Goal: Task Accomplishment & Management: Use online tool/utility

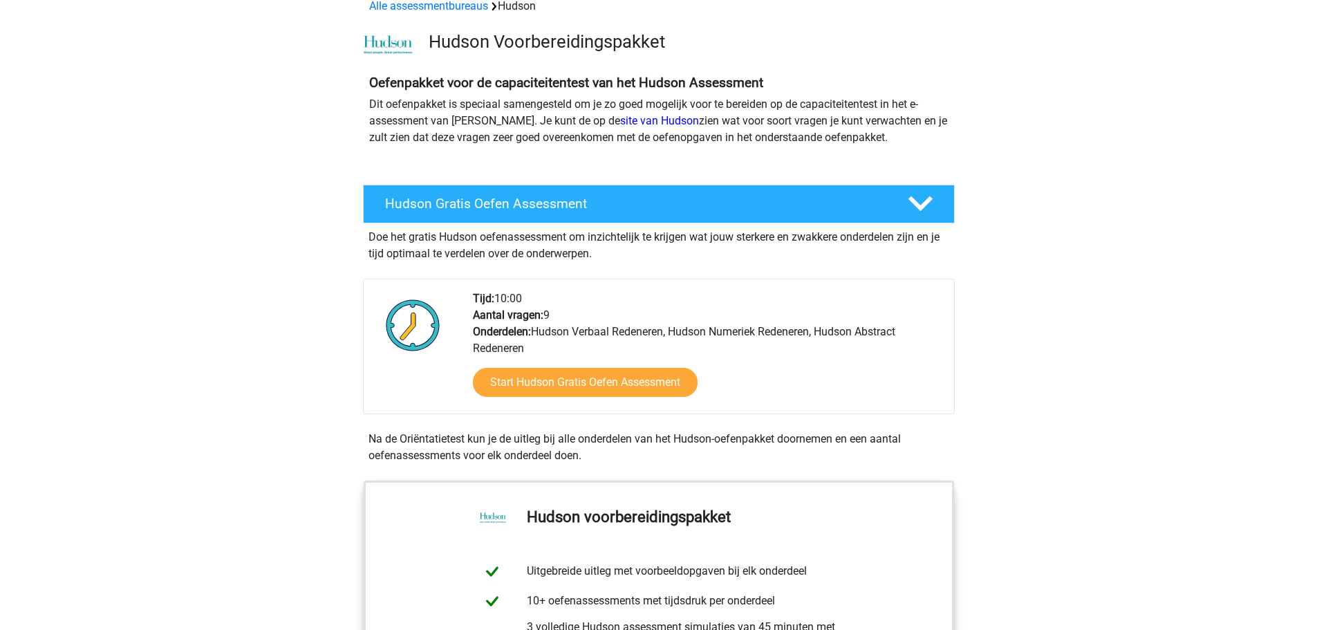
scroll to position [69, 0]
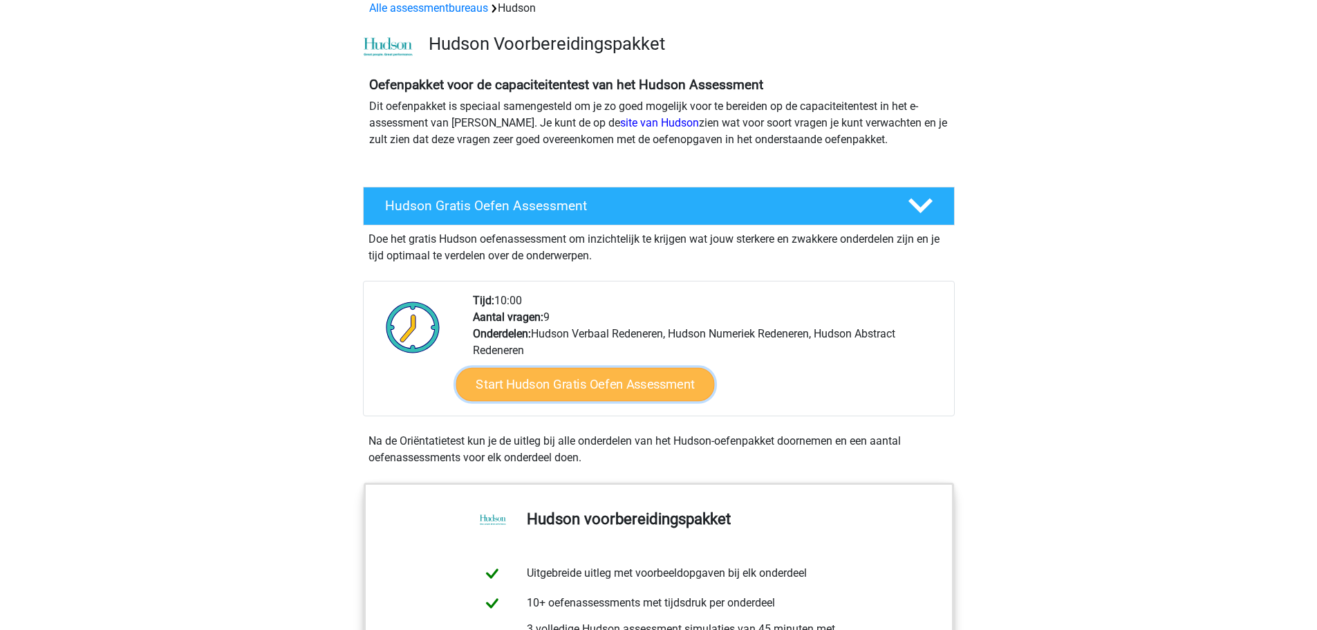
click at [550, 382] on link "Start Hudson Gratis Oefen Assessment" at bounding box center [585, 384] width 259 height 33
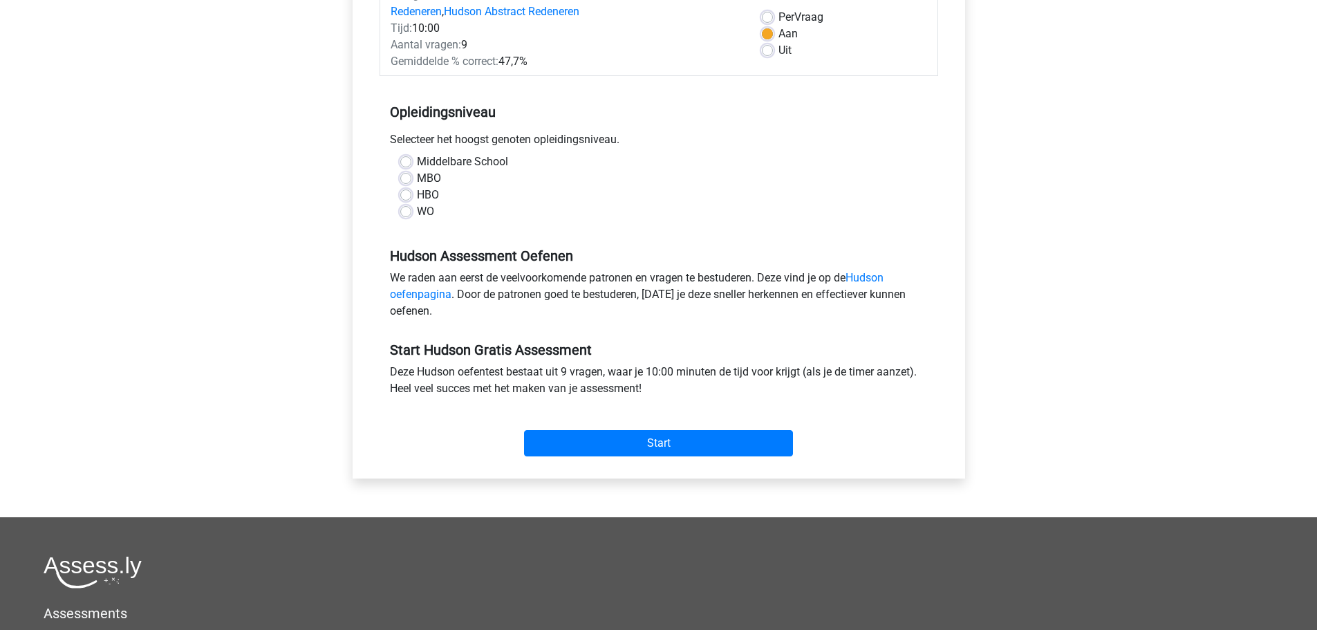
scroll to position [207, 0]
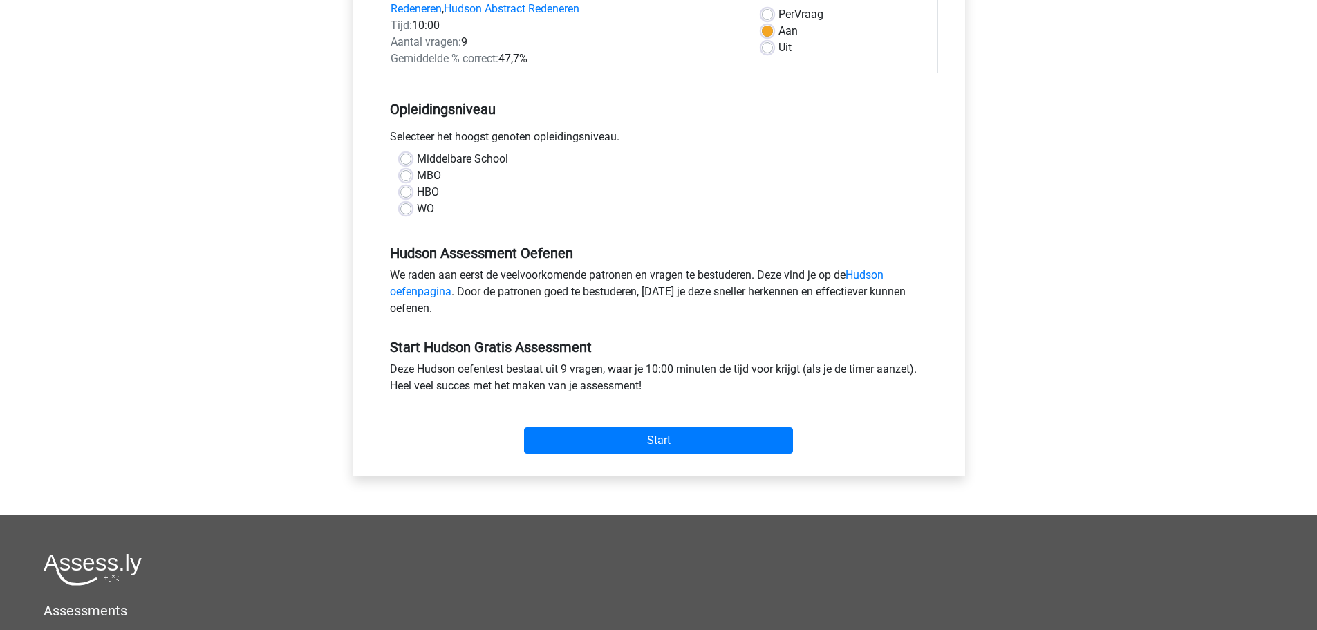
click at [417, 174] on label "MBO" at bounding box center [429, 175] width 24 height 17
click at [407, 174] on input "MBO" at bounding box center [405, 174] width 11 height 14
radio input "true"
click at [417, 175] on label "MBO" at bounding box center [429, 175] width 24 height 17
click at [406, 175] on input "MBO" at bounding box center [405, 174] width 11 height 14
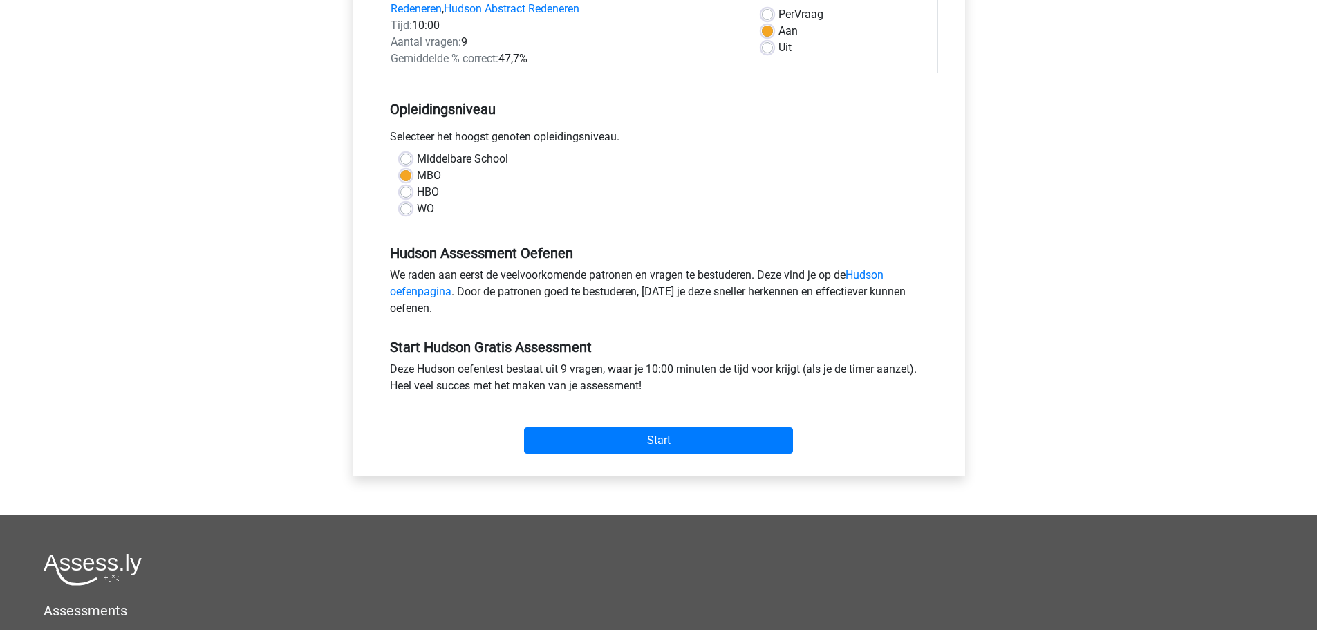
click at [551, 181] on div "MBO" at bounding box center [658, 175] width 517 height 17
click at [622, 440] on input "Start" at bounding box center [658, 440] width 269 height 26
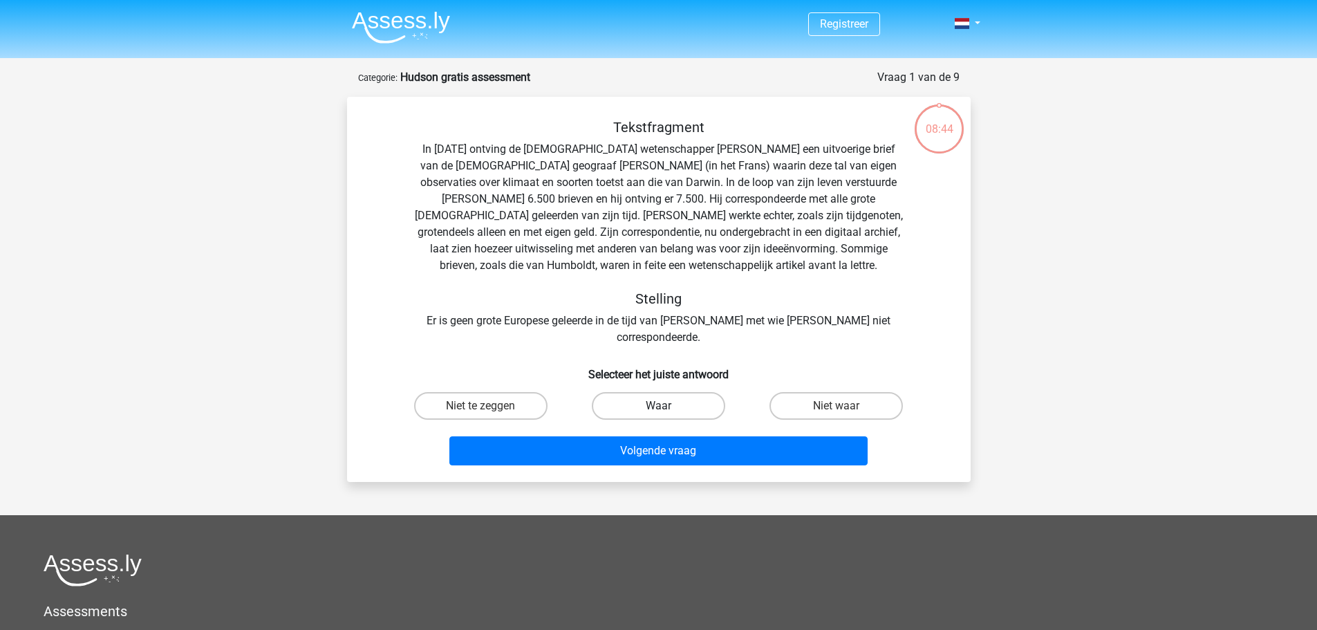
click at [643, 392] on label "Waar" at bounding box center [658, 406] width 133 height 28
click at [658, 406] on input "Waar" at bounding box center [662, 410] width 9 height 9
radio input "true"
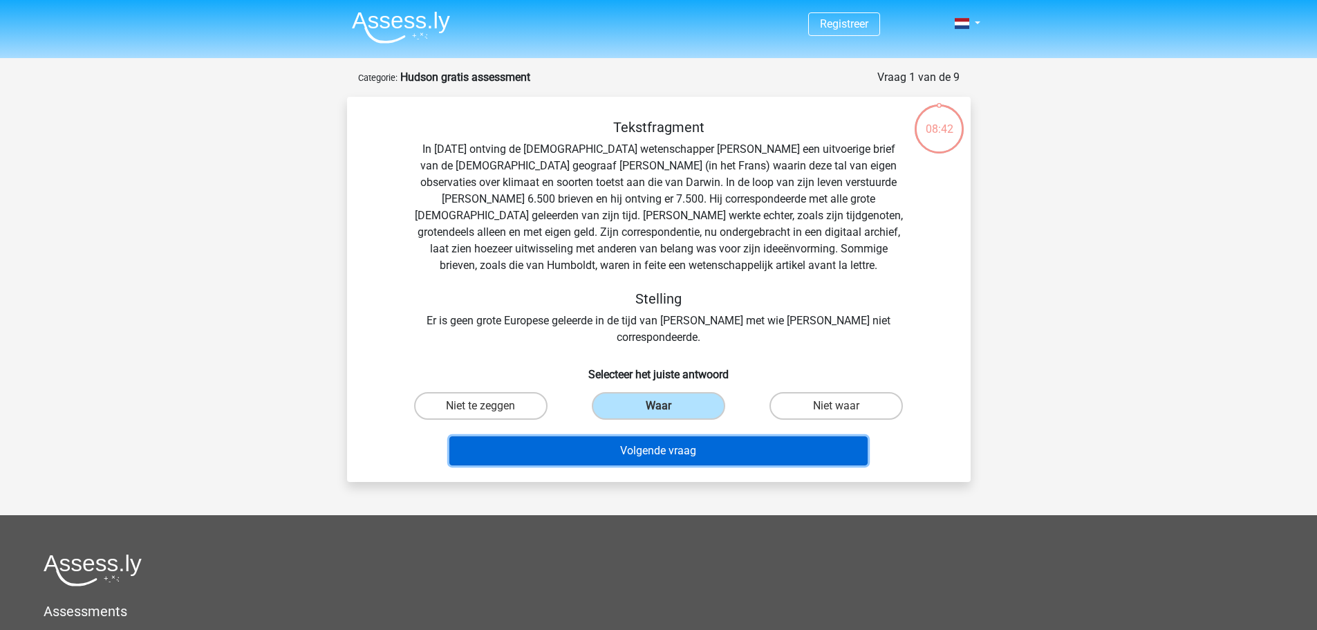
click at [643, 436] on button "Volgende vraag" at bounding box center [658, 450] width 418 height 29
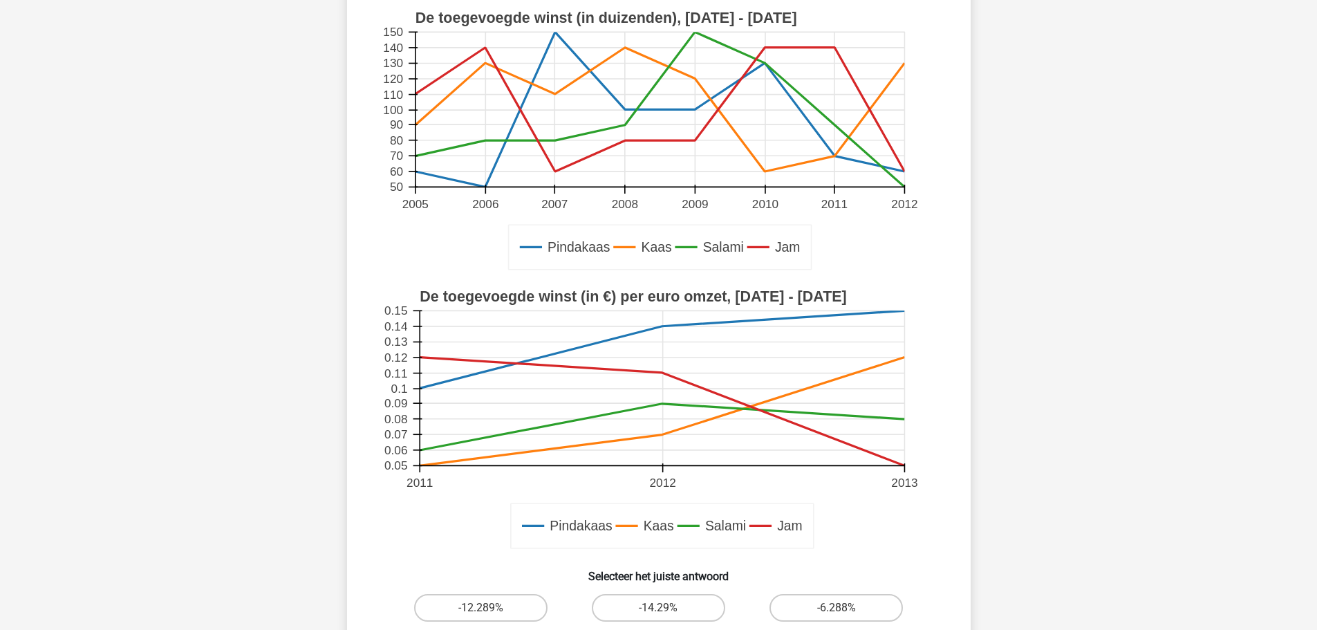
scroll to position [277, 0]
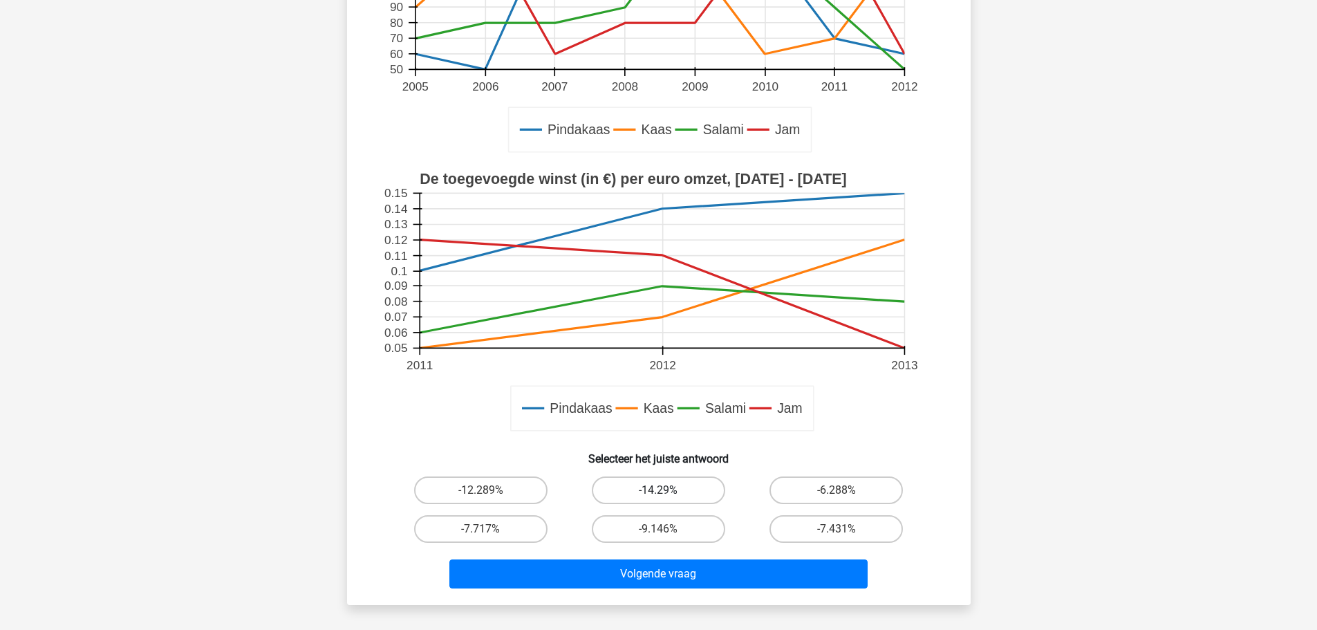
click at [673, 491] on label "-14.29%" at bounding box center [658, 490] width 133 height 28
click at [667, 491] on input "-14.29%" at bounding box center [662, 494] width 9 height 9
radio input "true"
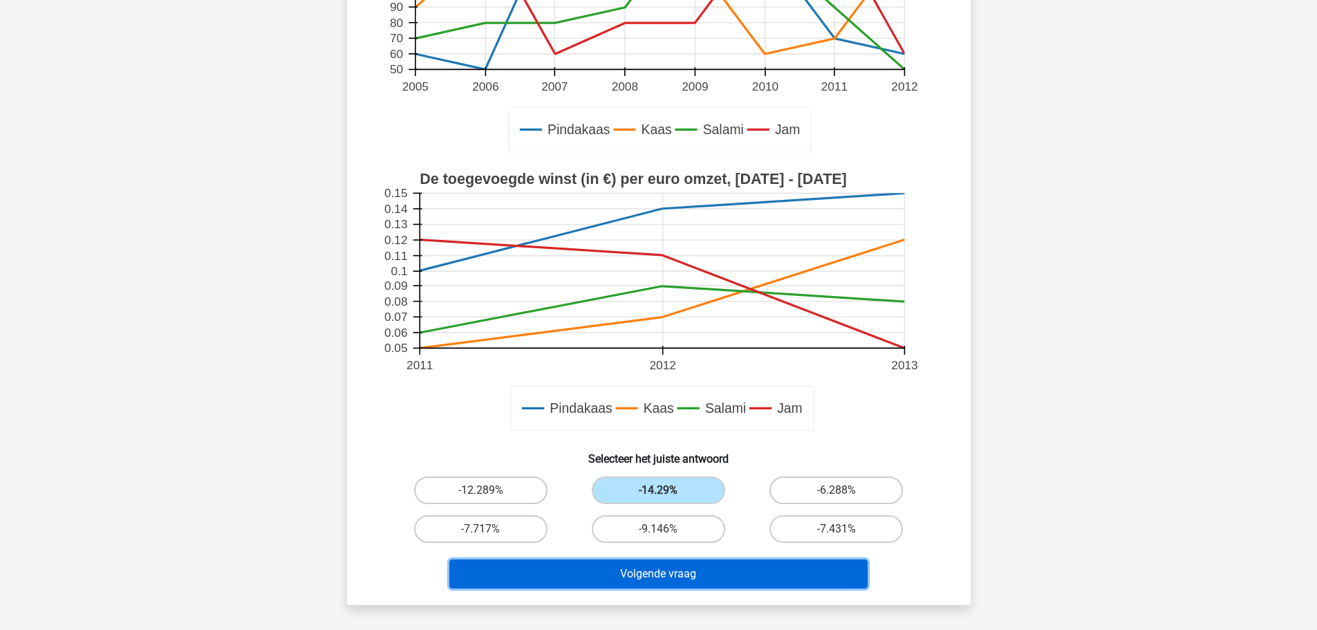
click at [666, 572] on button "Volgende vraag" at bounding box center [658, 573] width 418 height 29
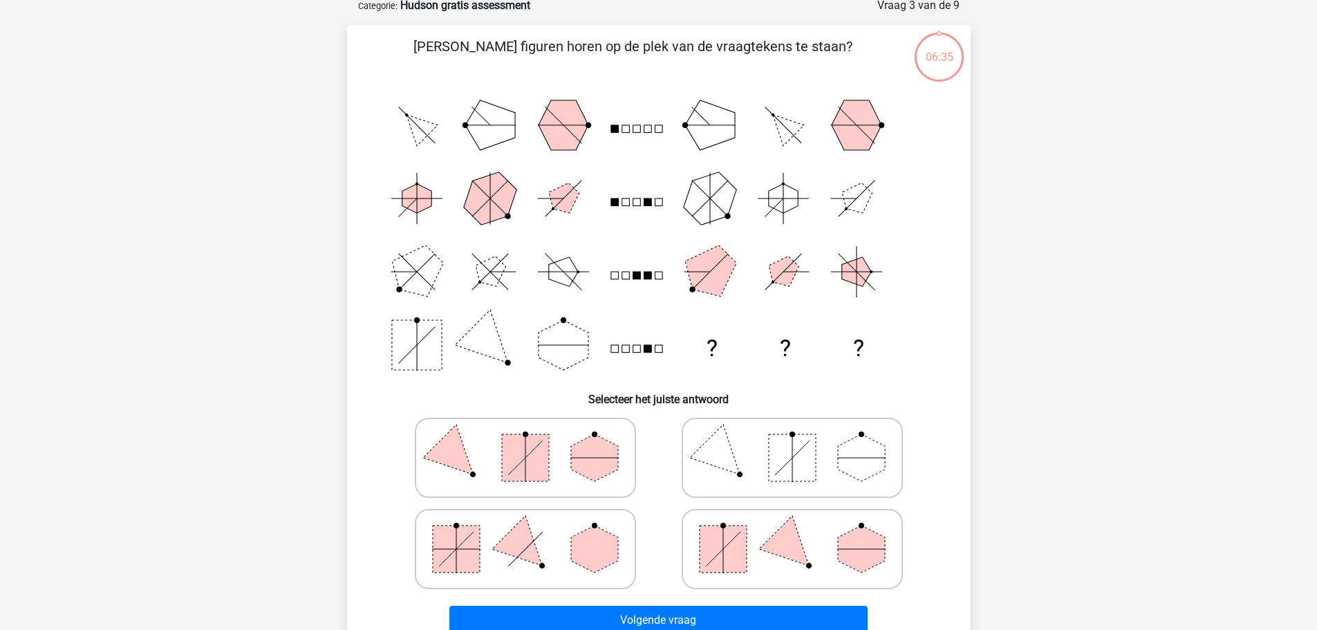
scroll to position [69, 0]
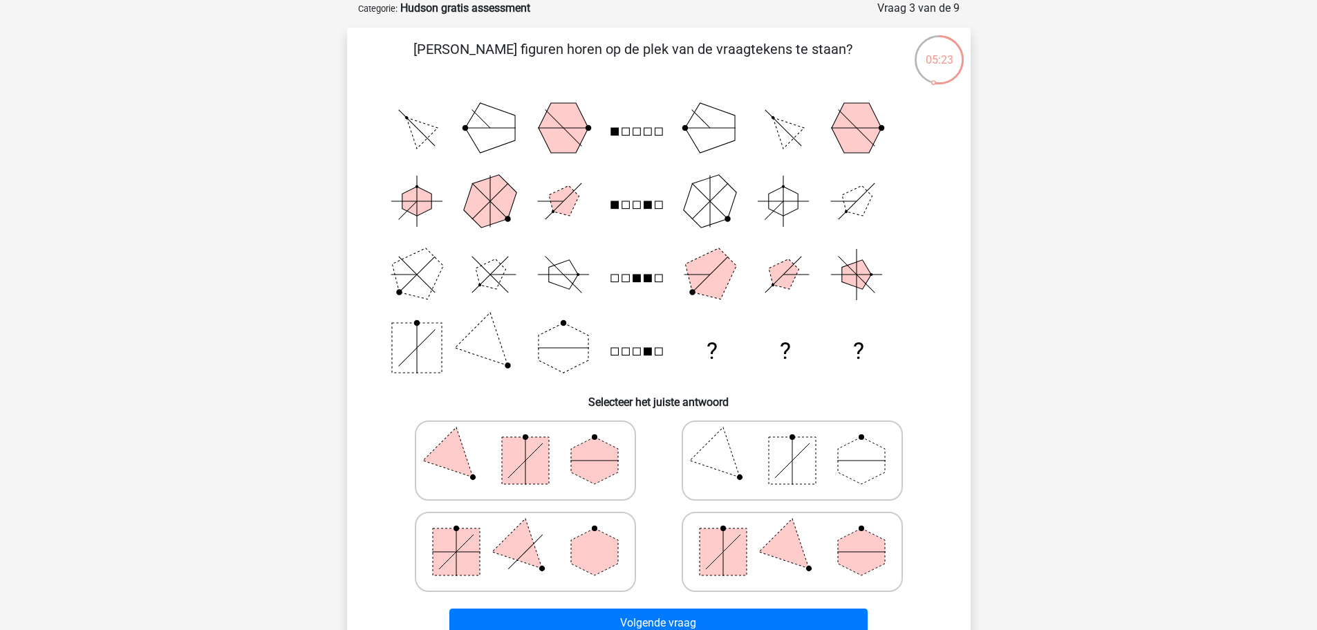
click at [747, 556] on icon at bounding box center [792, 551] width 207 height 69
click at [792, 534] on input "radio" at bounding box center [796, 529] width 9 height 9
radio input "true"
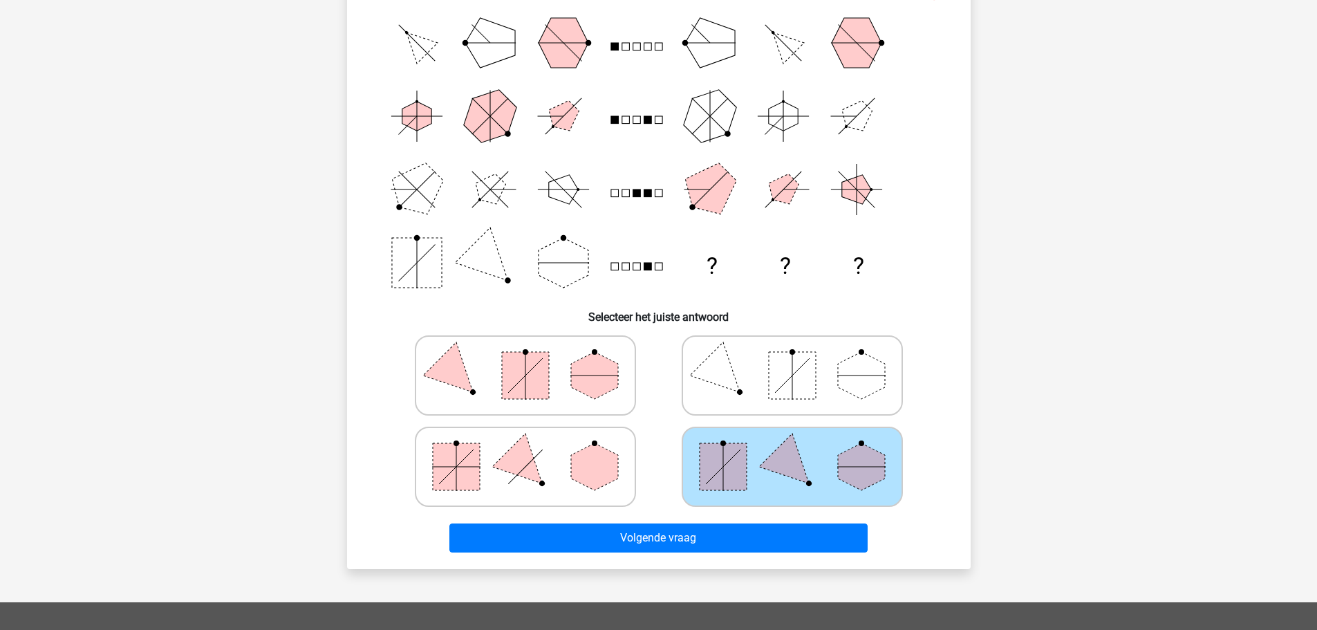
scroll to position [277, 0]
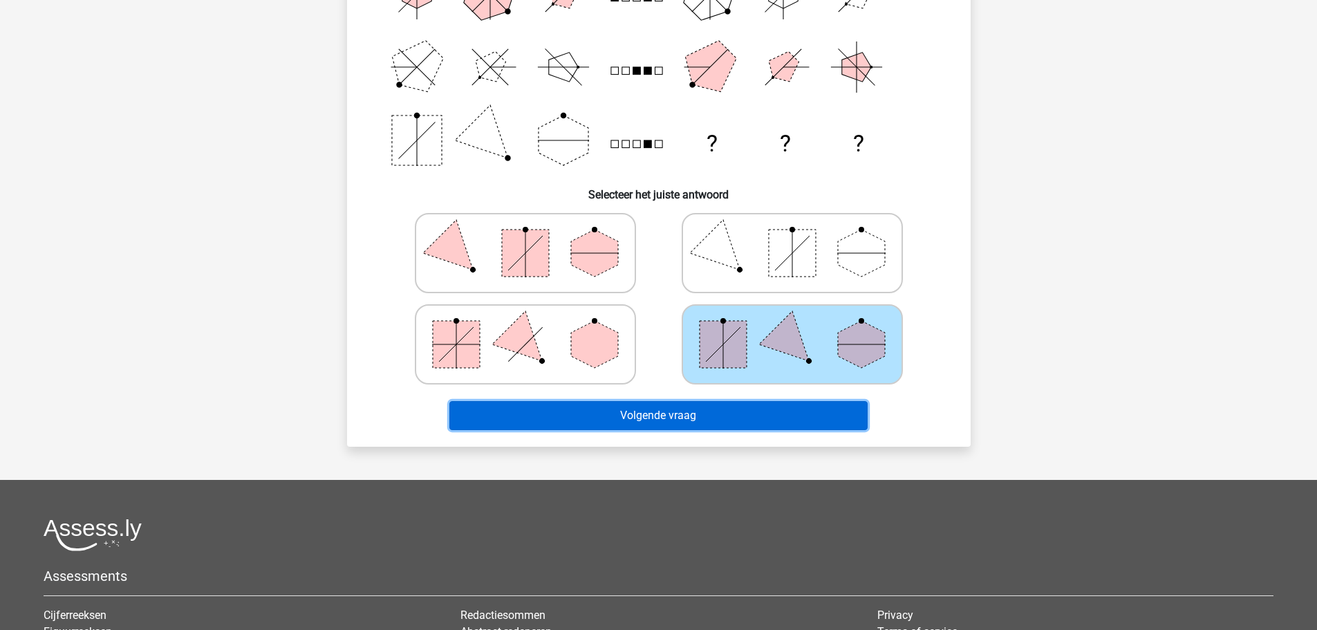
click at [662, 411] on button "Volgende vraag" at bounding box center [658, 415] width 418 height 29
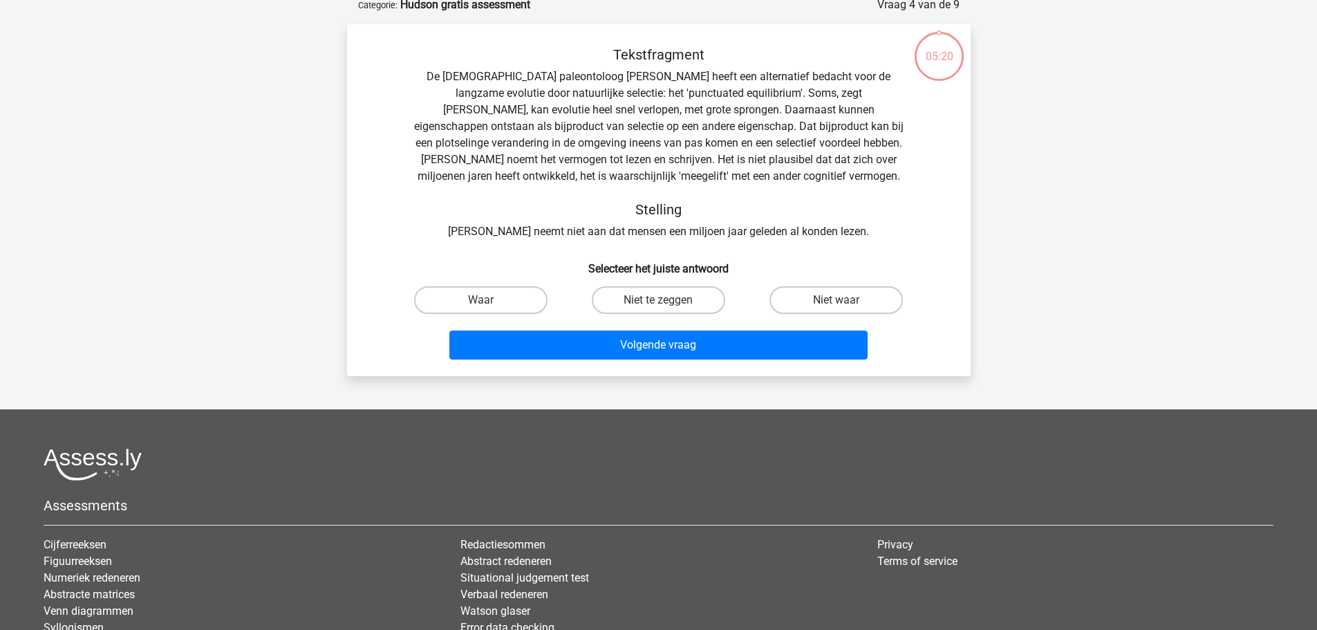
scroll to position [69, 0]
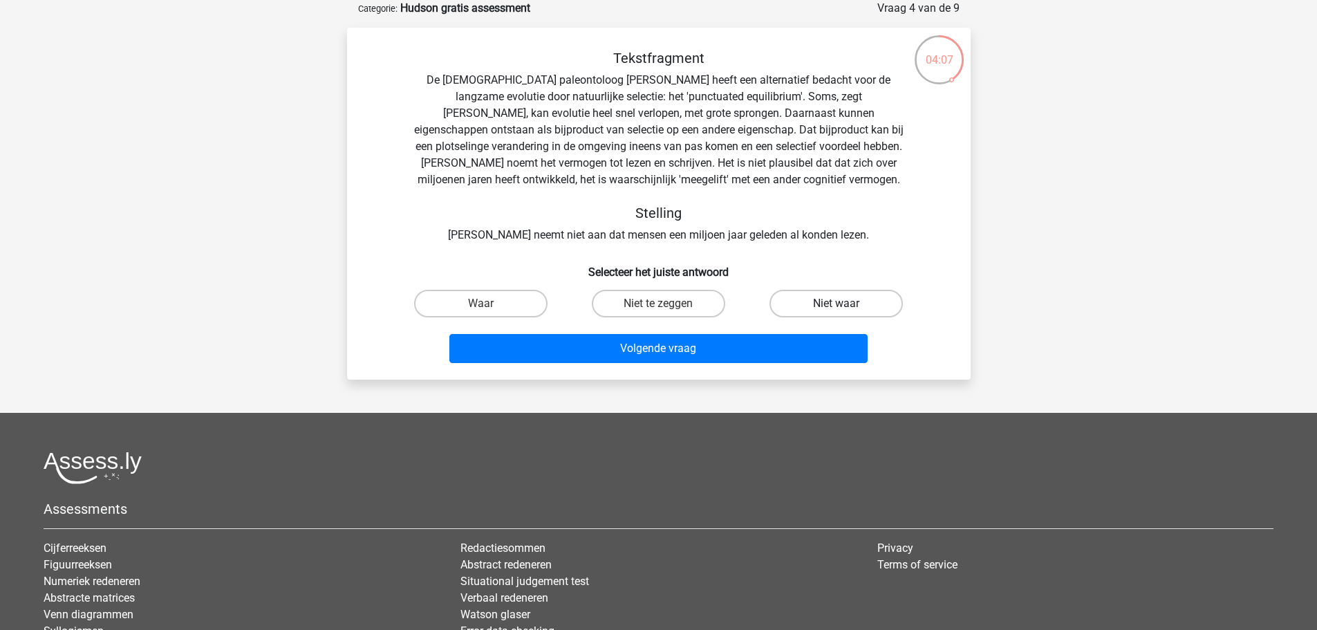
click at [818, 300] on label "Niet waar" at bounding box center [835, 304] width 133 height 28
click at [836, 303] on input "Niet waar" at bounding box center [840, 307] width 9 height 9
radio input "true"
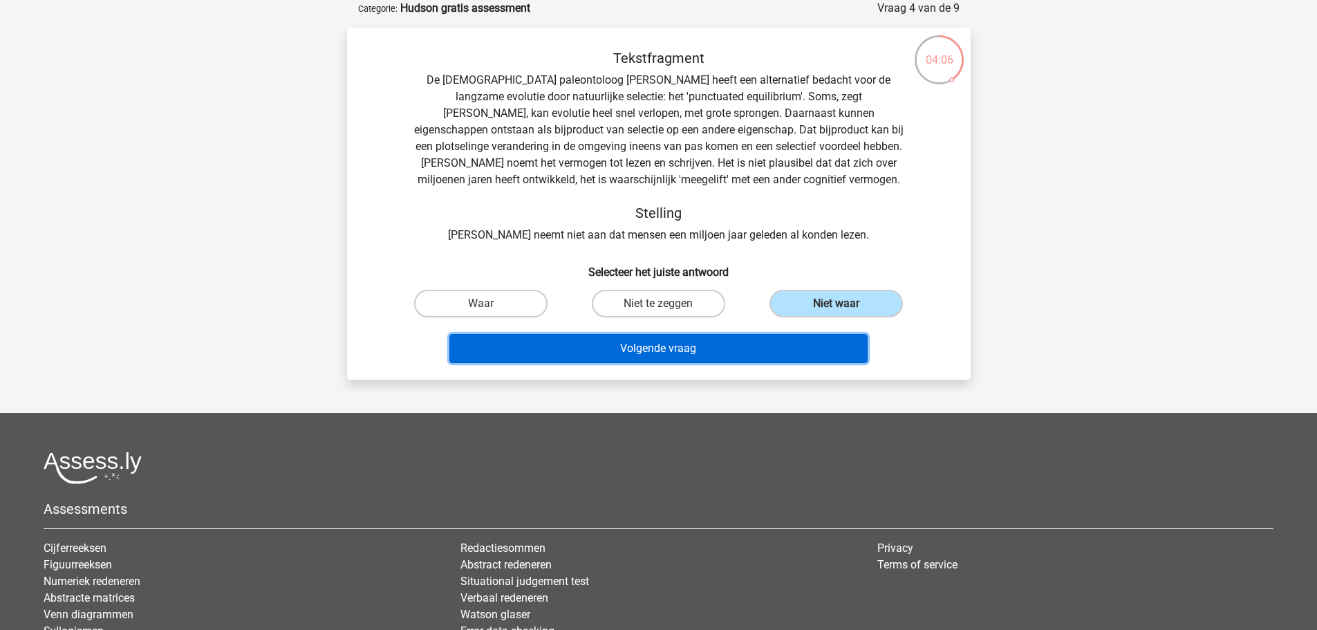
click at [682, 352] on button "Volgende vraag" at bounding box center [658, 348] width 418 height 29
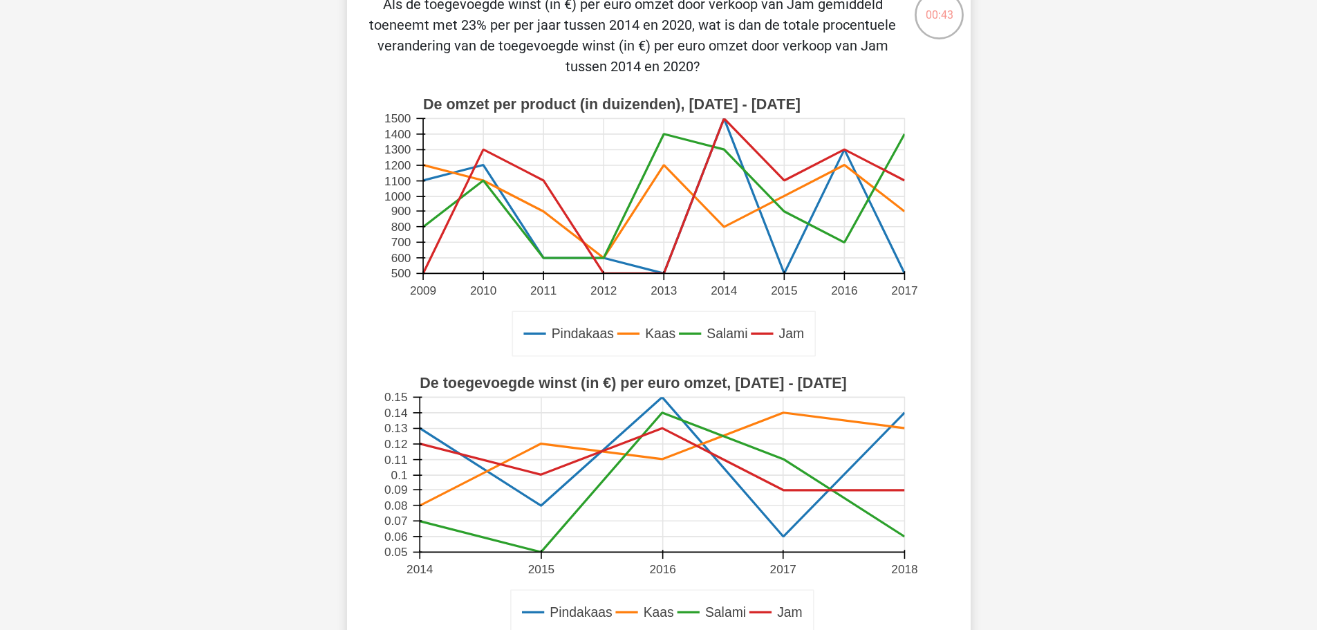
scroll to position [138, 0]
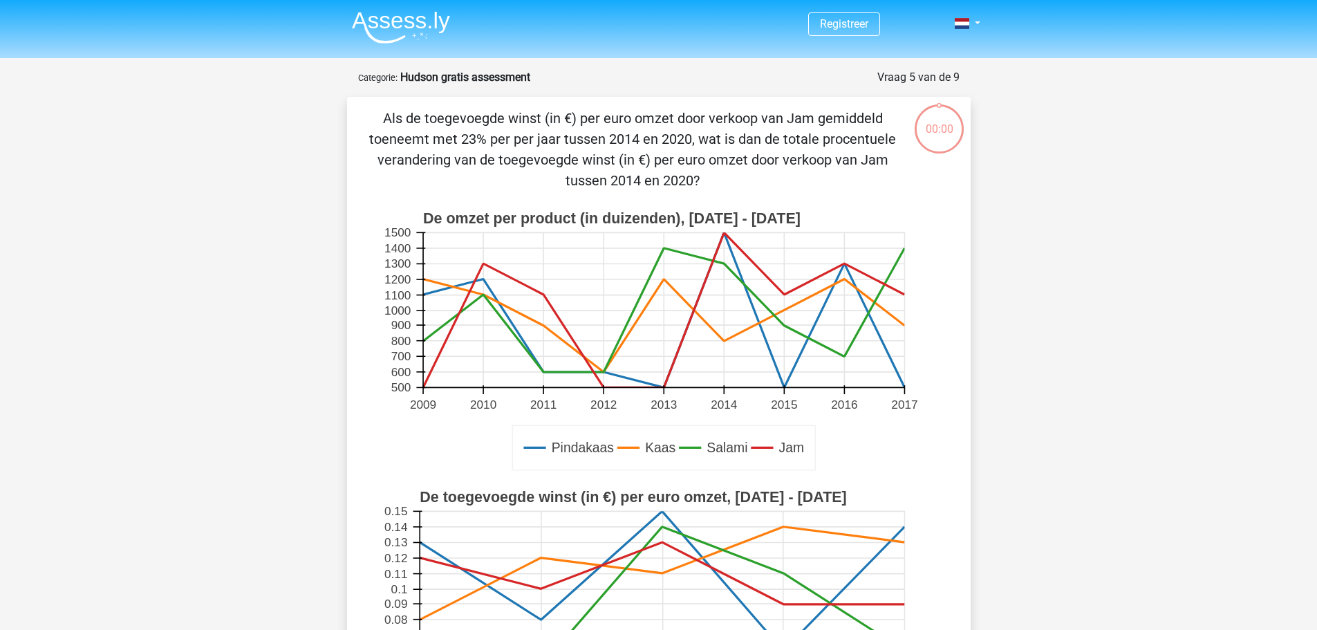
scroll to position [138, 0]
